Goal: Check status

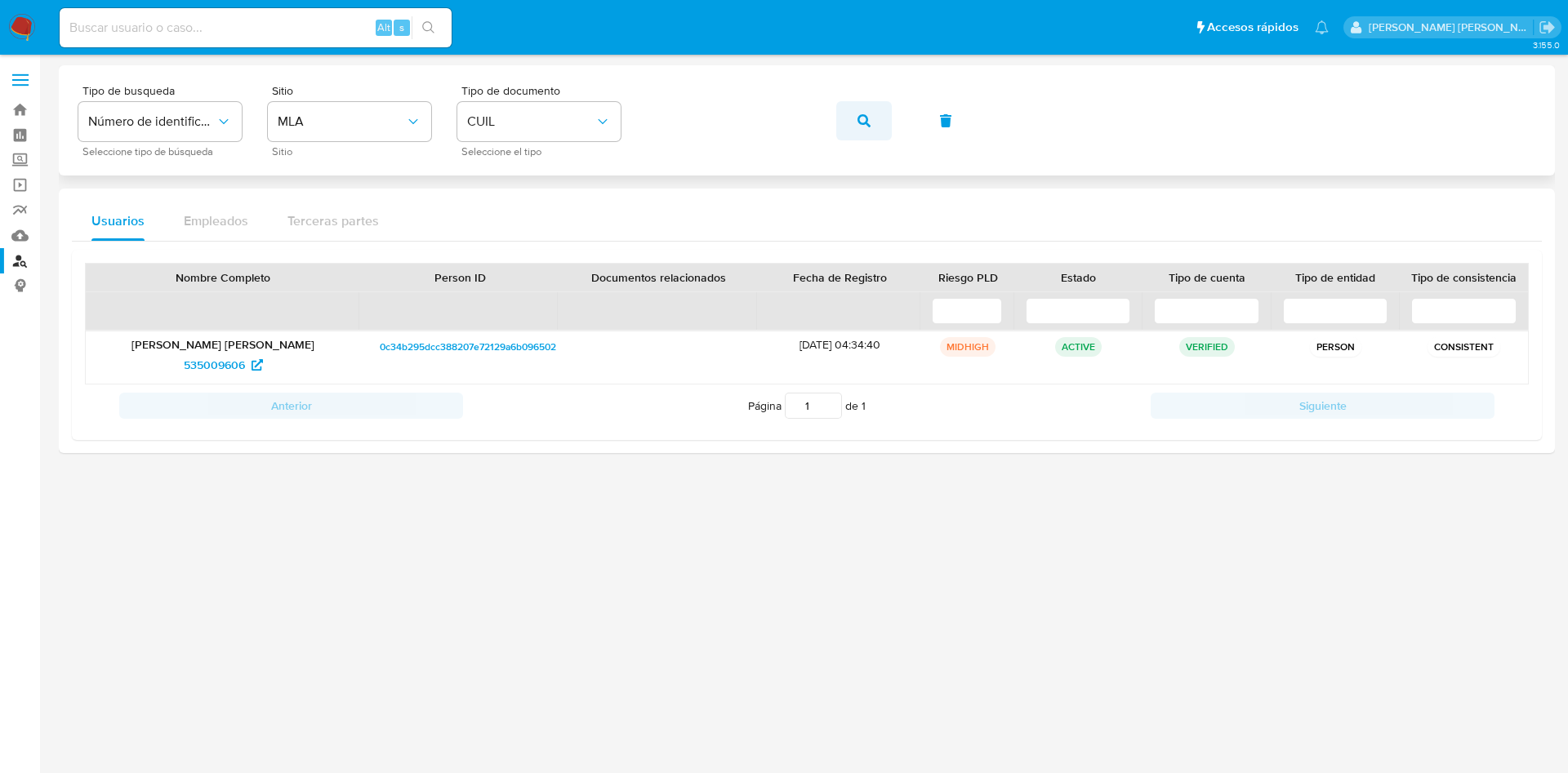
click at [890, 114] on button "button" at bounding box center [863, 121] width 55 height 40
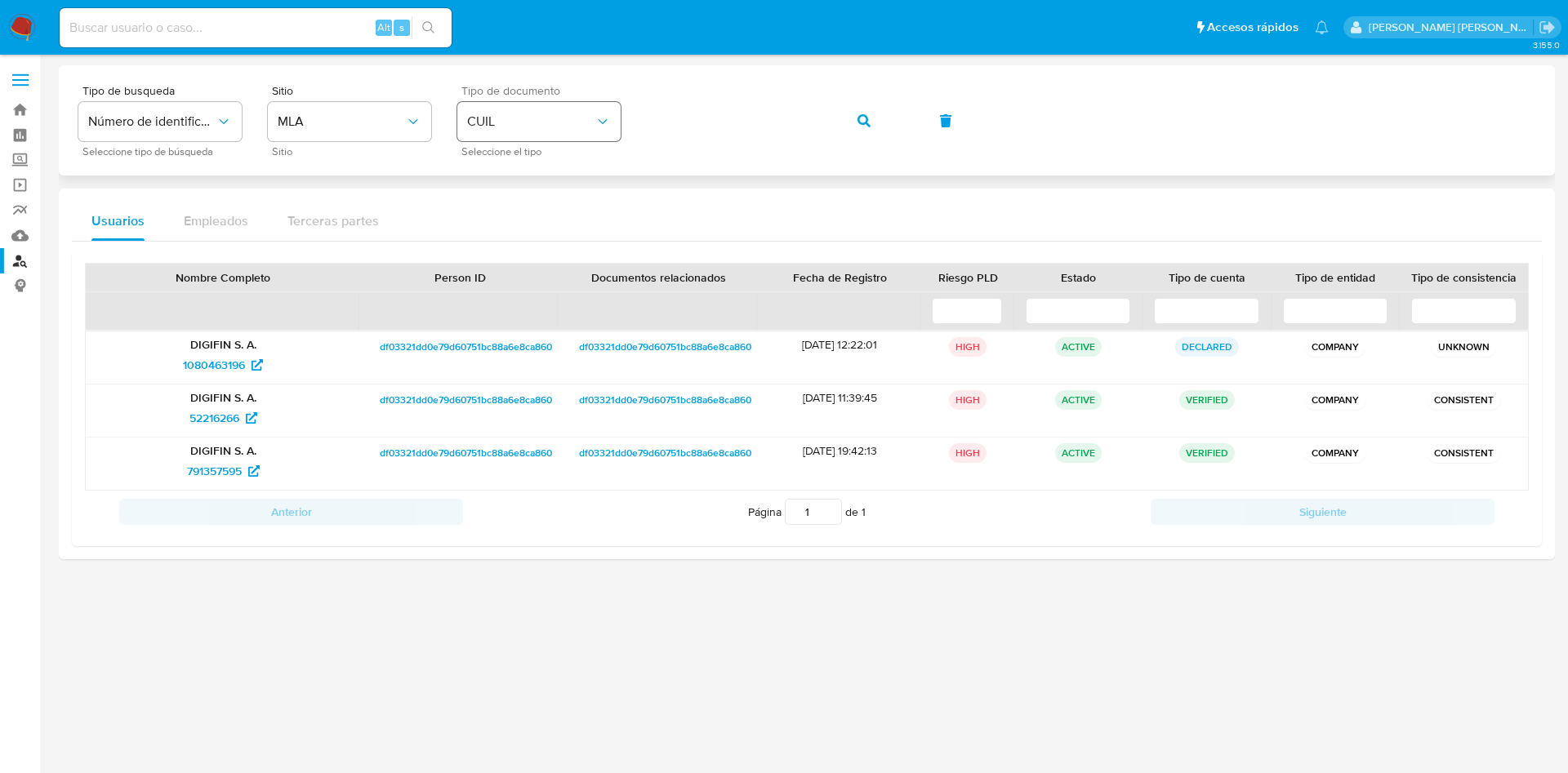
click at [241, 123] on div "Tipo de busqueda Número de identificación Seleccione tipo de búsqueda Sitio MLA…" at bounding box center [807, 120] width 1457 height 71
click at [875, 122] on button "button" at bounding box center [863, 121] width 55 height 40
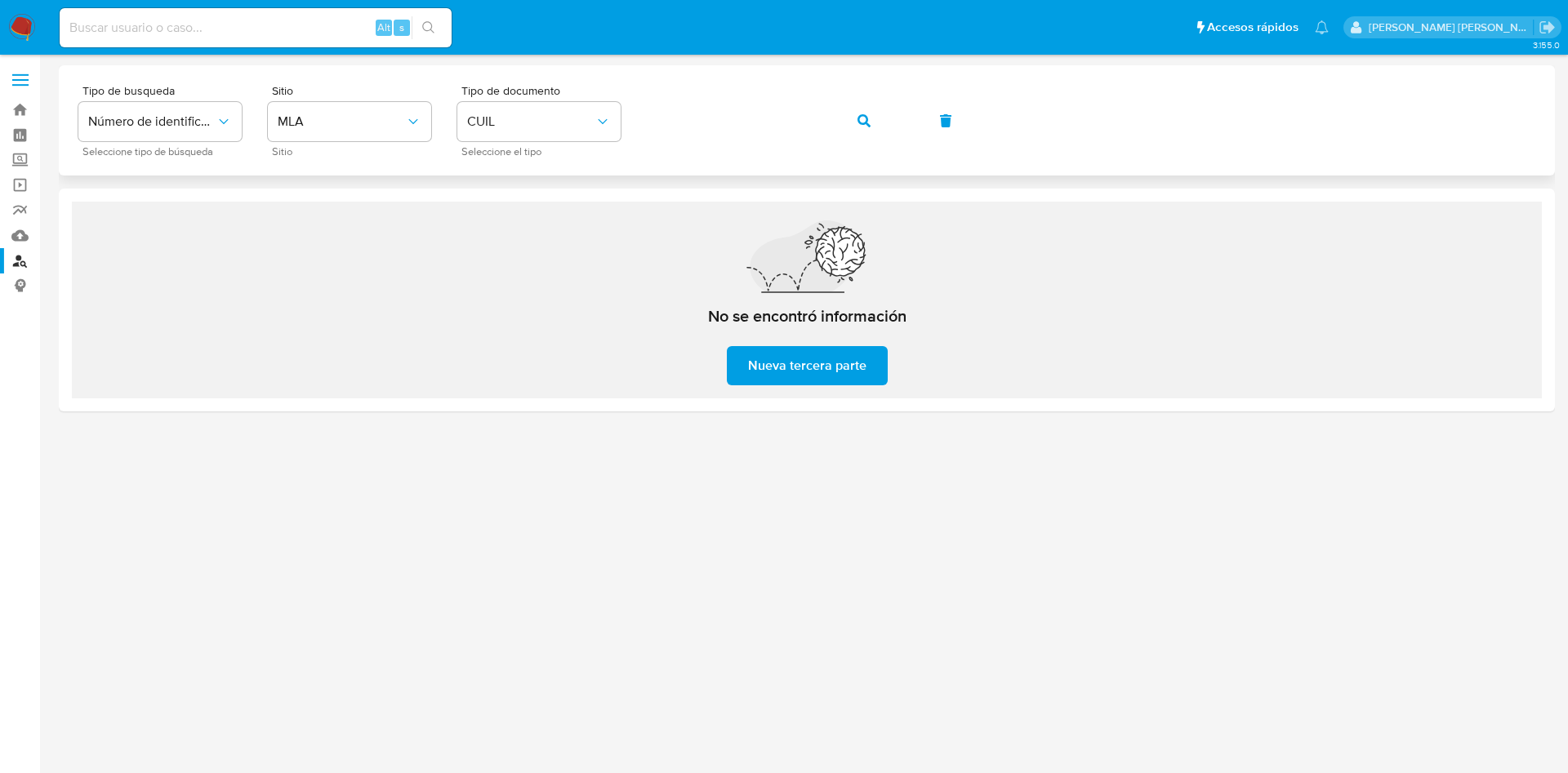
click at [444, 135] on div "Tipo de busqueda Número de identificación Seleccione tipo de búsqueda Sitio MLA…" at bounding box center [807, 120] width 1457 height 71
click at [196, 21] on input at bounding box center [255, 27] width 392 height 21
paste input "1148049023"
type input "1148049023"
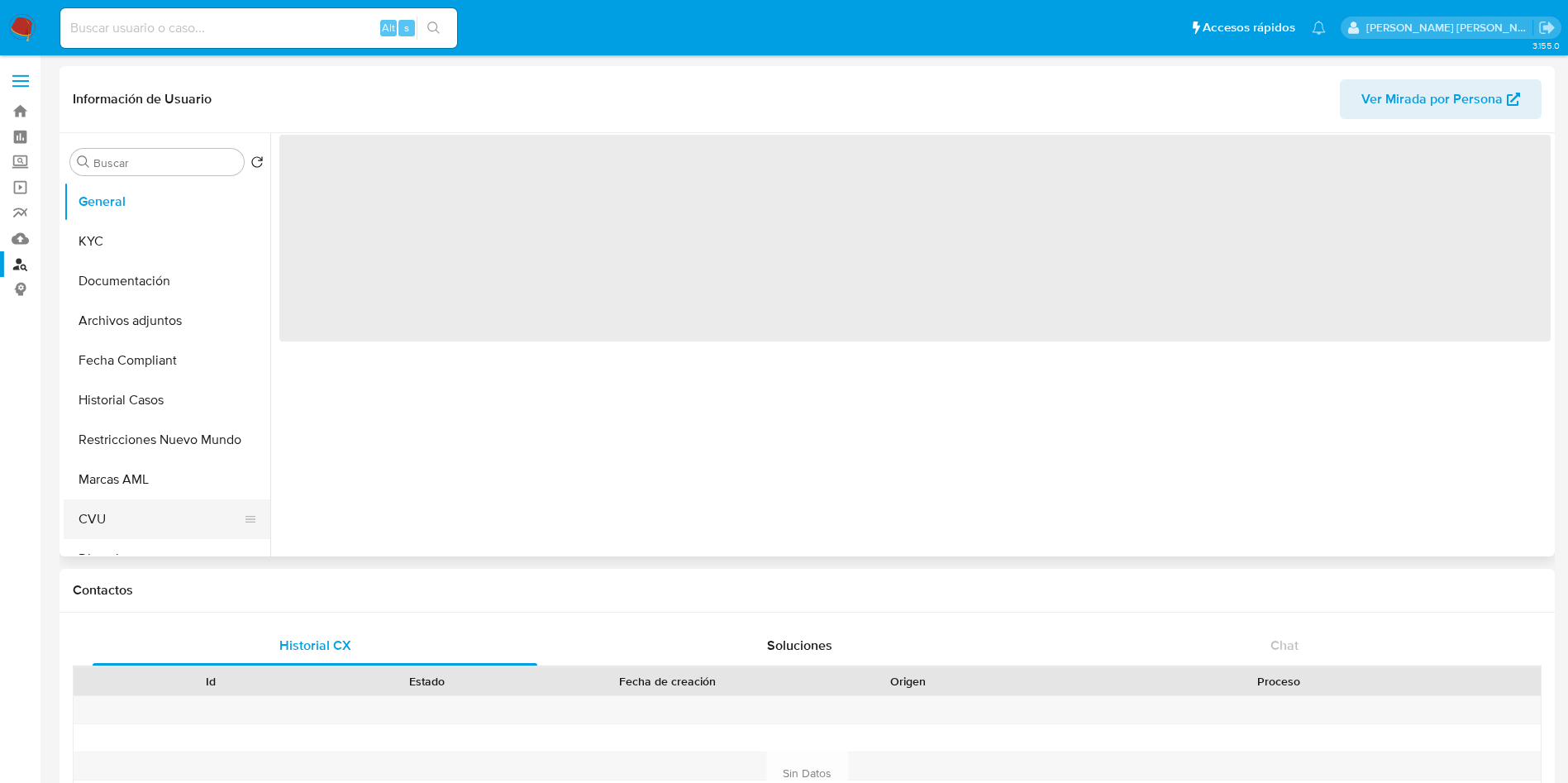
click at [136, 515] on button "CVU" at bounding box center [160, 519] width 193 height 40
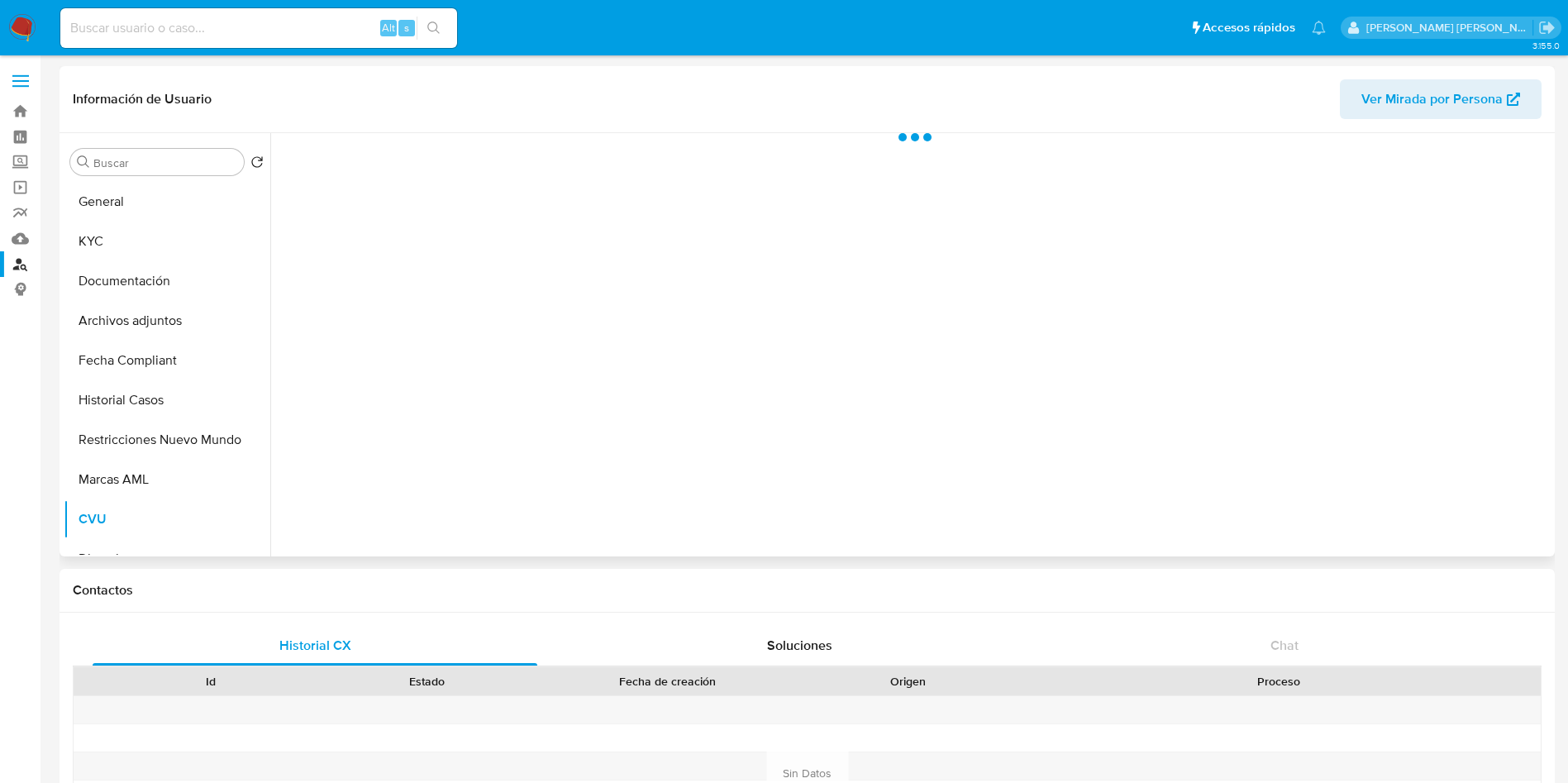
select select "10"
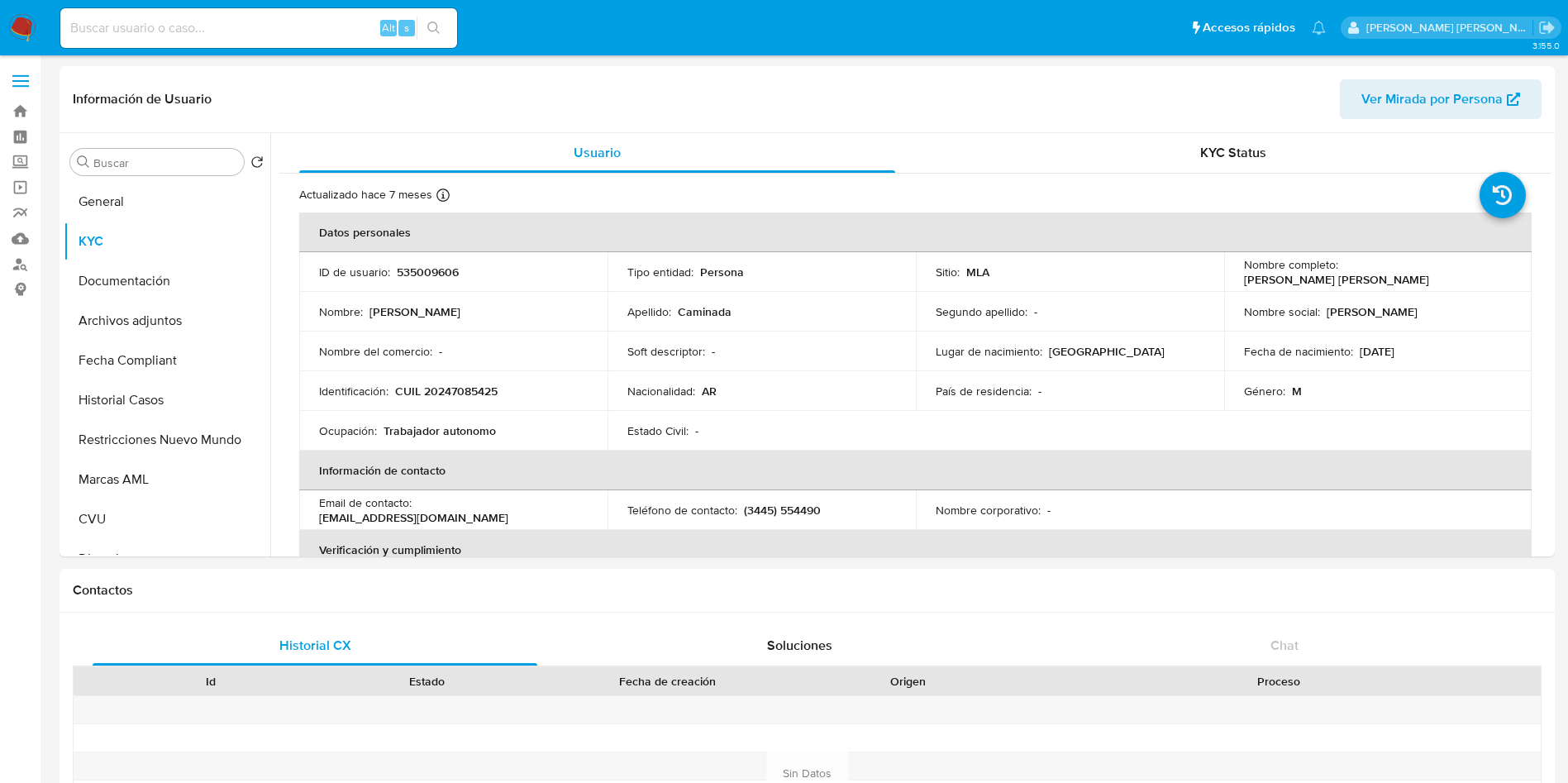
select select "10"
